Goal: Information Seeking & Learning: Check status

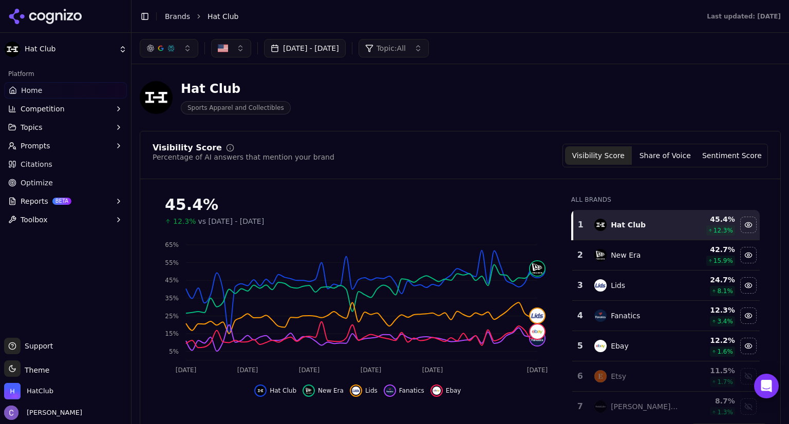
click at [346, 47] on button "[DATE] - [DATE]" at bounding box center [305, 48] width 82 height 18
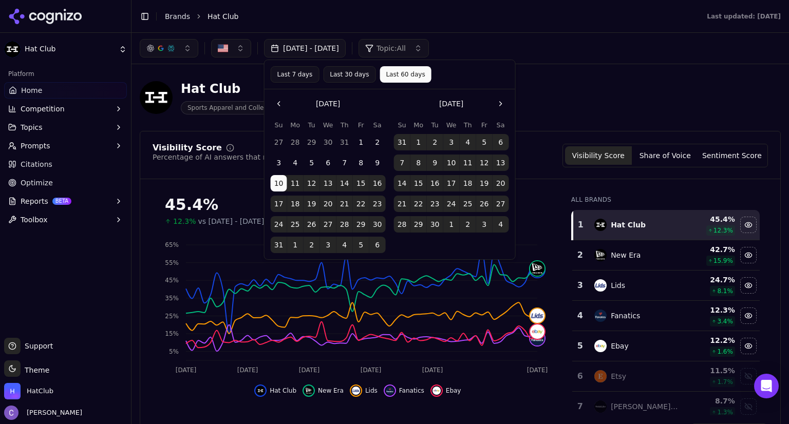
click at [499, 105] on button "Go to the Next Month" at bounding box center [501, 104] width 16 height 16
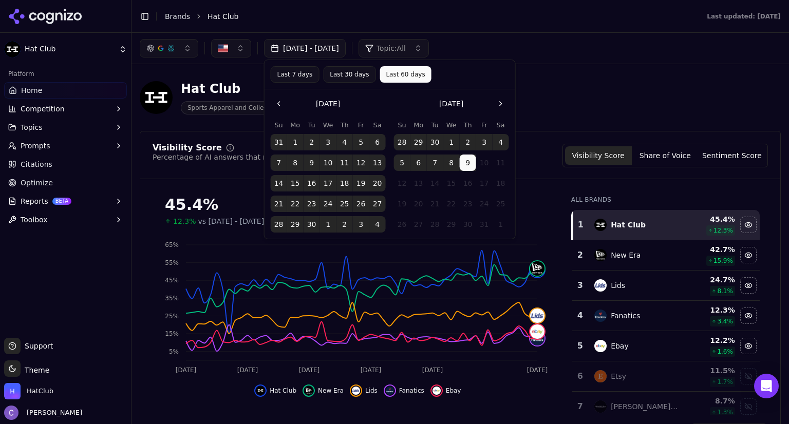
click at [560, 87] on div "Hat Club Sports Apparel and Collectibles" at bounding box center [370, 98] width 460 height 34
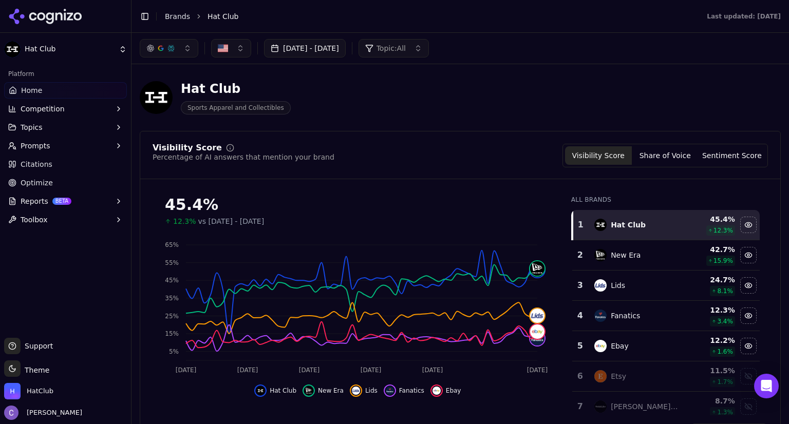
click at [60, 128] on button "Topics" at bounding box center [65, 127] width 123 height 16
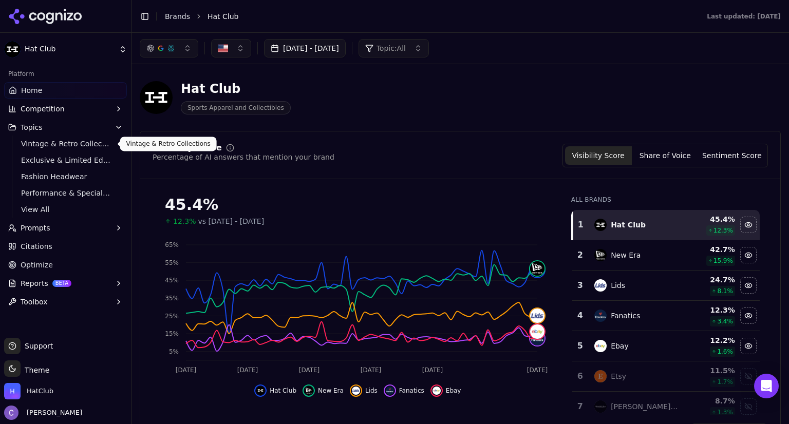
click at [58, 146] on span "Vintage & Retro Collections" at bounding box center [65, 144] width 89 height 10
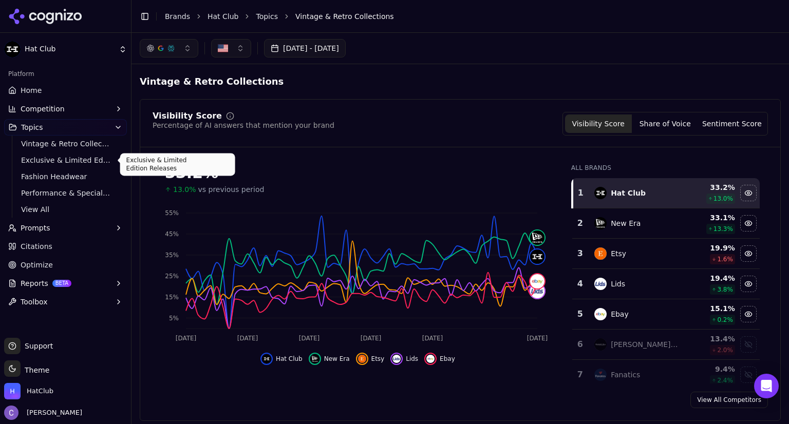
click at [80, 157] on span "Exclusive & Limited Edition Releases" at bounding box center [65, 160] width 89 height 10
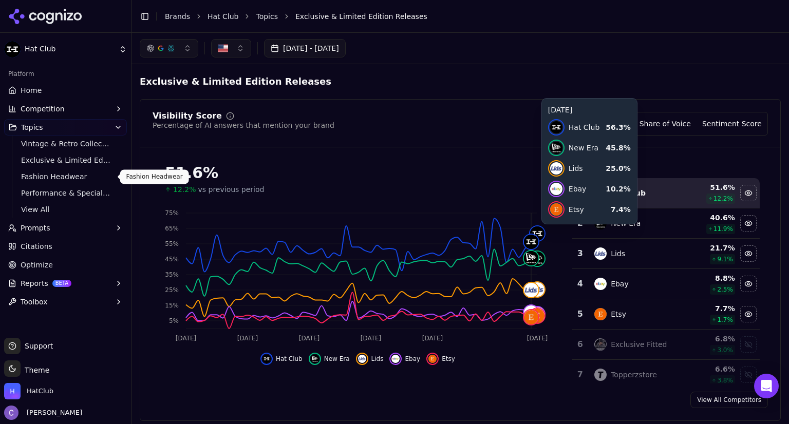
click at [76, 178] on span "Fashion Headwear" at bounding box center [65, 177] width 89 height 10
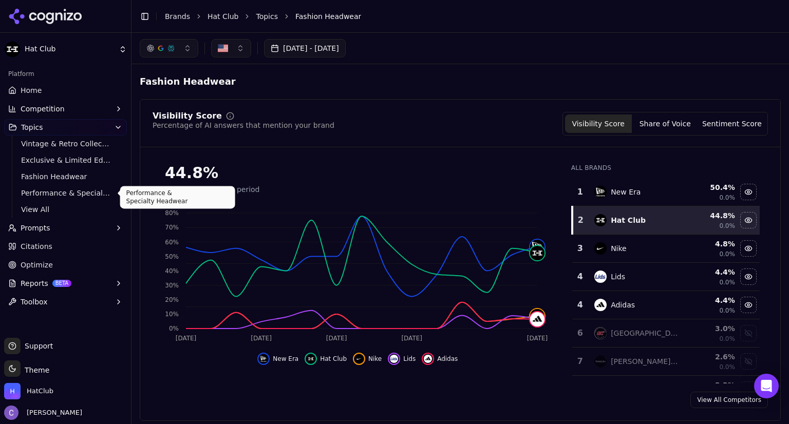
click at [70, 194] on span "Performance & Specialty Headwear" at bounding box center [65, 193] width 89 height 10
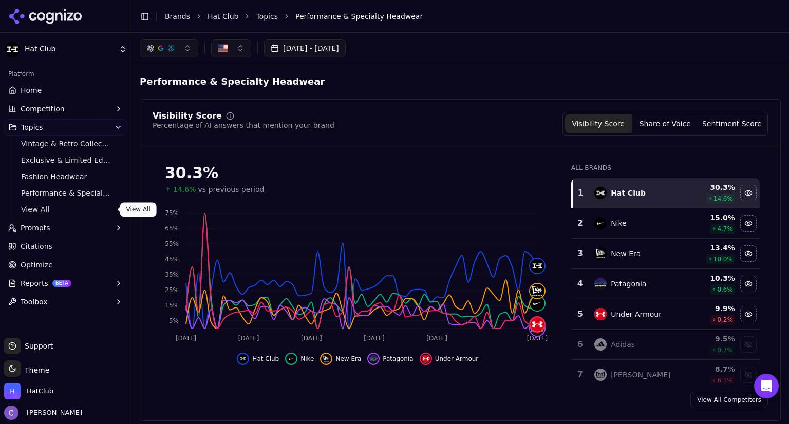
click at [63, 209] on span "View All" at bounding box center [65, 210] width 89 height 10
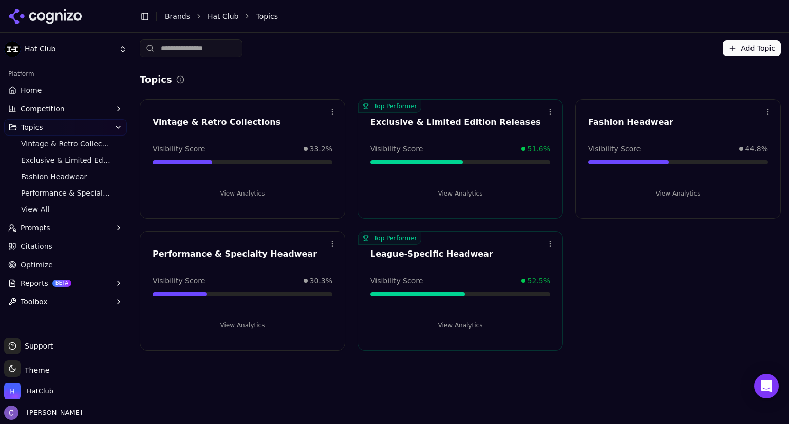
click at [45, 91] on link "Home" at bounding box center [65, 90] width 123 height 16
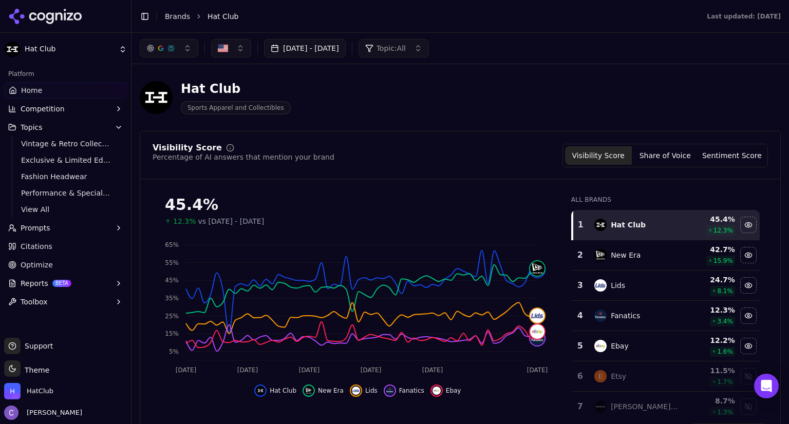
click at [183, 51] on button "button" at bounding box center [169, 48] width 59 height 18
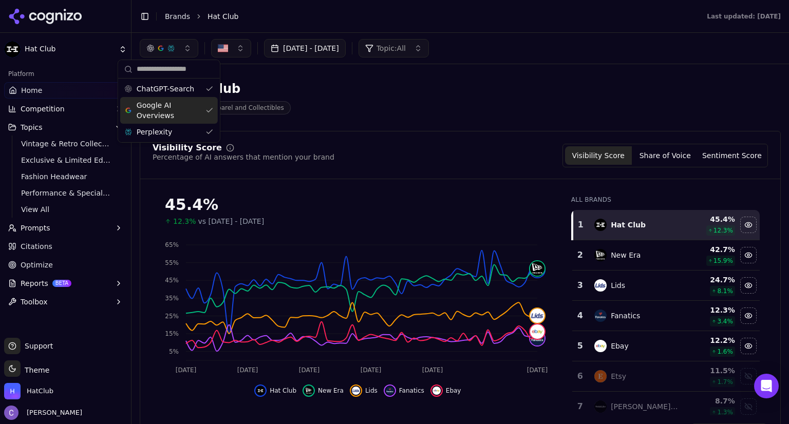
click at [208, 105] on div "Google AI Overviews" at bounding box center [169, 110] width 98 height 27
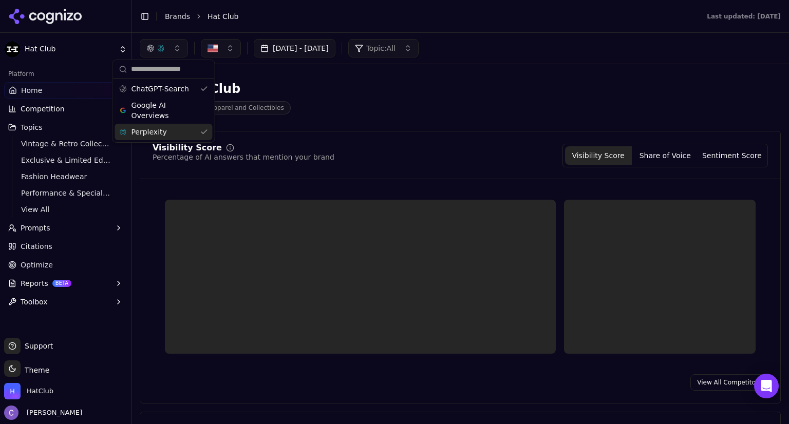
click at [206, 132] on div "Perplexity" at bounding box center [164, 132] width 98 height 16
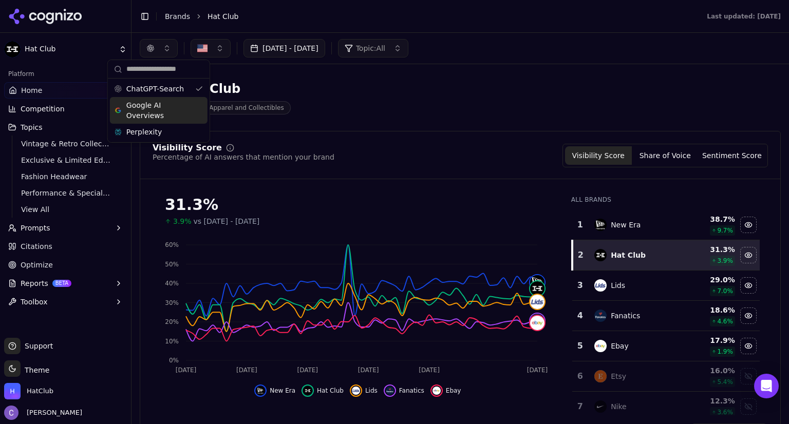
click at [201, 108] on div "Google AI Overviews" at bounding box center [159, 110] width 98 height 27
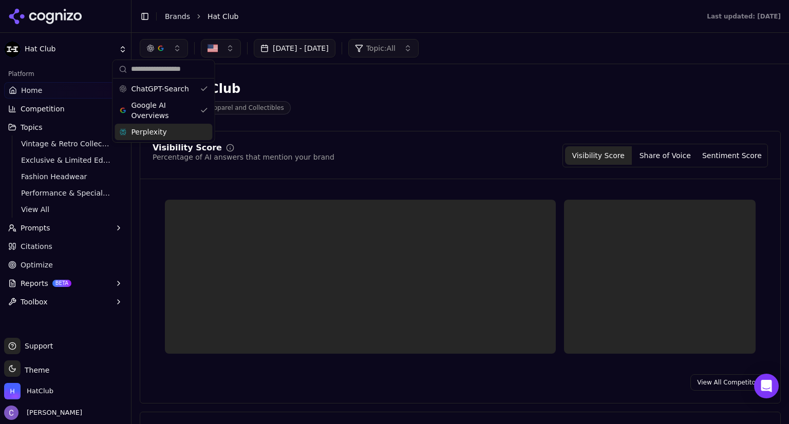
click at [205, 134] on div "Perplexity" at bounding box center [164, 132] width 98 height 16
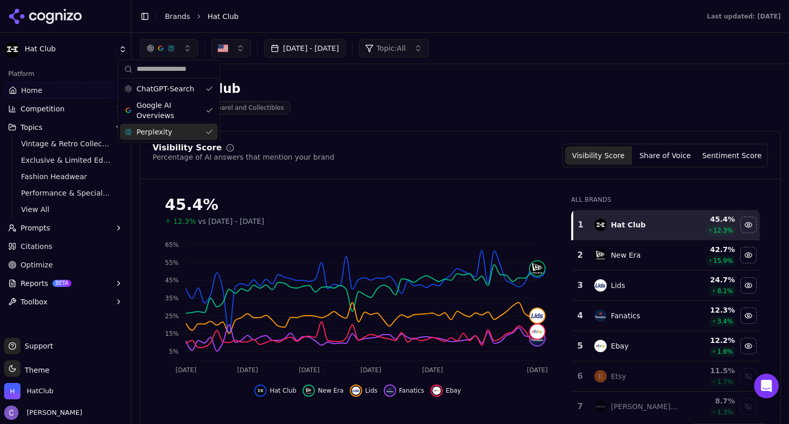
click at [462, 96] on div "Hat Club Sports Apparel and Collectibles" at bounding box center [370, 98] width 460 height 34
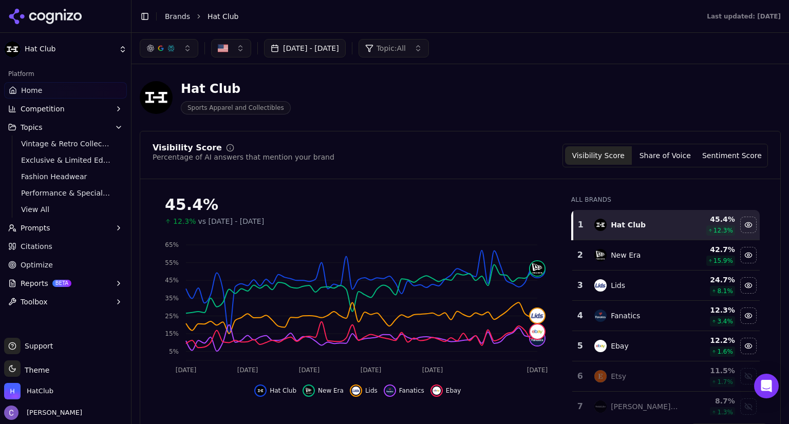
click at [49, 262] on span "Optimize" at bounding box center [37, 265] width 32 height 10
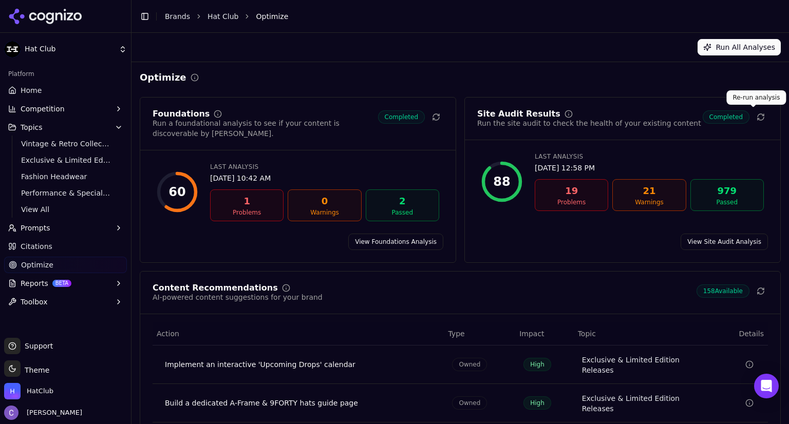
click at [758, 114] on icon at bounding box center [761, 115] width 6 height 3
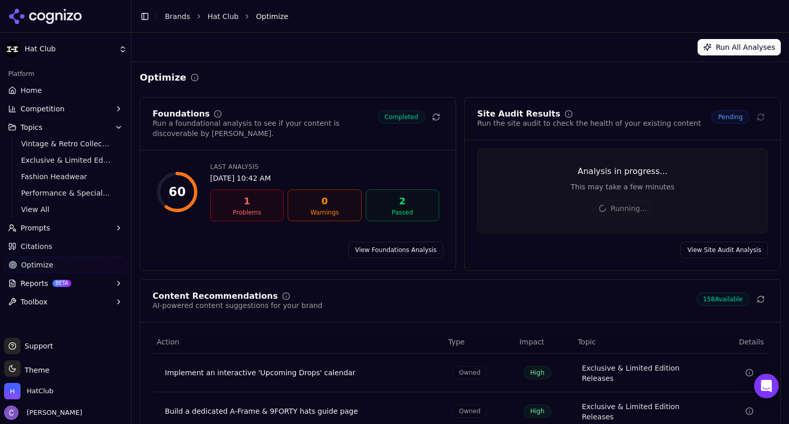
click at [47, 87] on link "Home" at bounding box center [65, 90] width 123 height 16
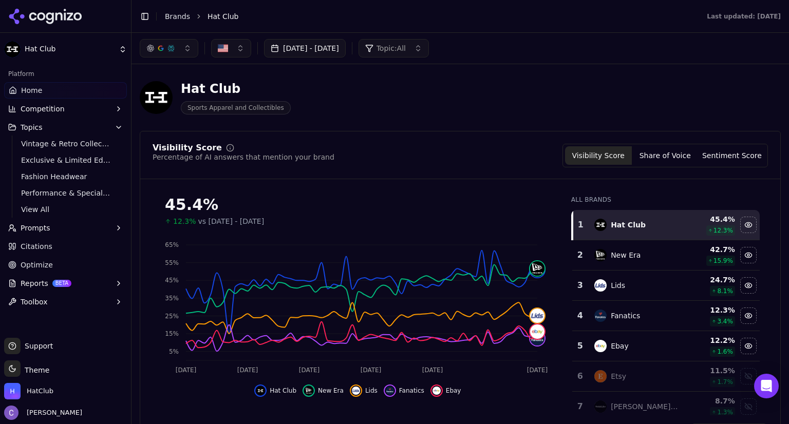
click at [39, 262] on span "Optimize" at bounding box center [37, 265] width 32 height 10
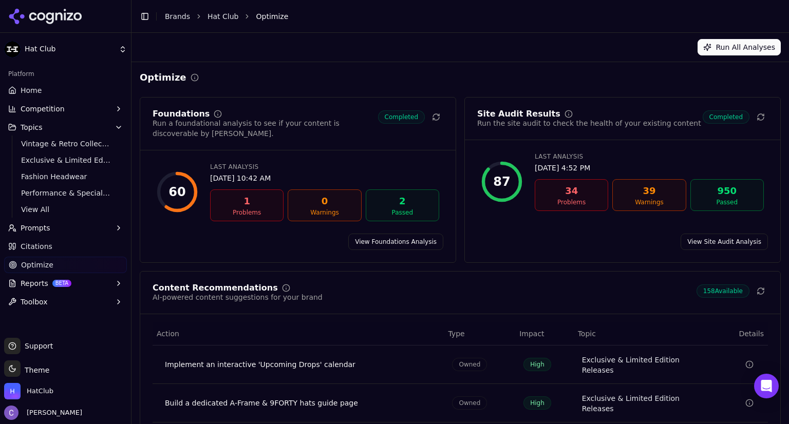
click at [567, 194] on div "34" at bounding box center [572, 191] width 64 height 14
click at [701, 234] on link "View Site Audit Analysis" at bounding box center [724, 242] width 87 height 16
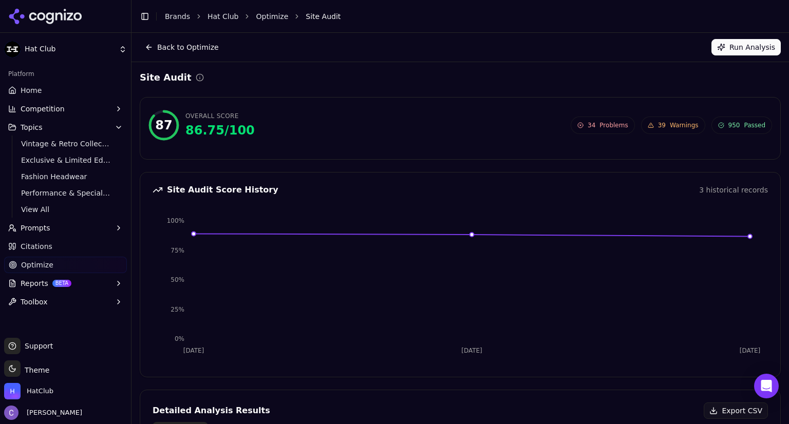
click at [69, 85] on link "Home" at bounding box center [65, 90] width 123 height 16
